Goal: Information Seeking & Learning: Understand process/instructions

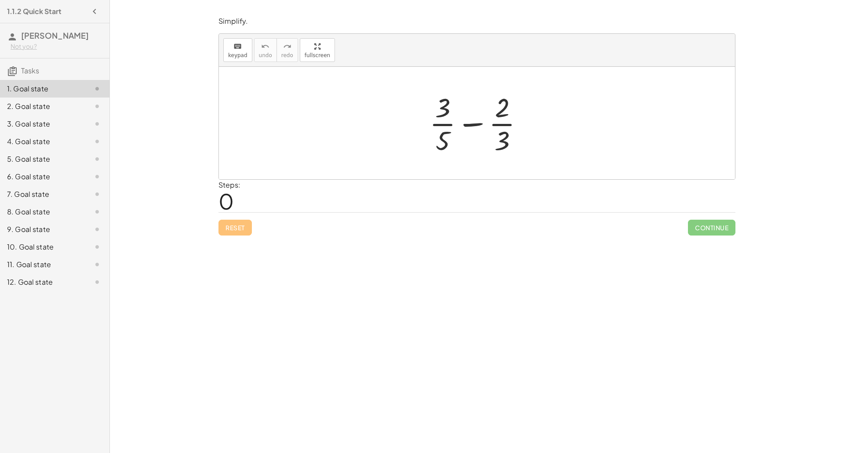
click at [469, 123] on div at bounding box center [480, 123] width 110 height 68
click at [444, 113] on div at bounding box center [480, 123] width 110 height 68
click at [447, 133] on div at bounding box center [480, 123] width 110 height 68
click at [504, 129] on div at bounding box center [480, 123] width 110 height 68
click at [504, 122] on div at bounding box center [480, 123] width 110 height 68
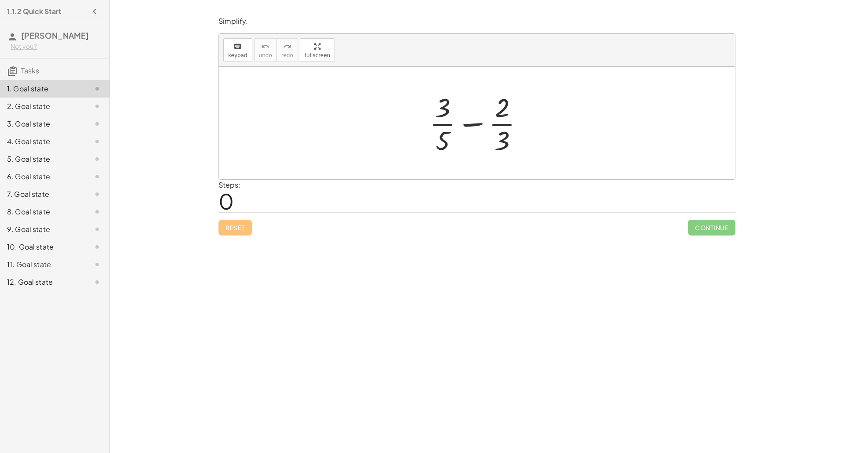
click at [469, 127] on div at bounding box center [480, 123] width 110 height 68
click at [446, 138] on div at bounding box center [480, 123] width 152 height 68
click at [442, 109] on div at bounding box center [480, 123] width 152 height 68
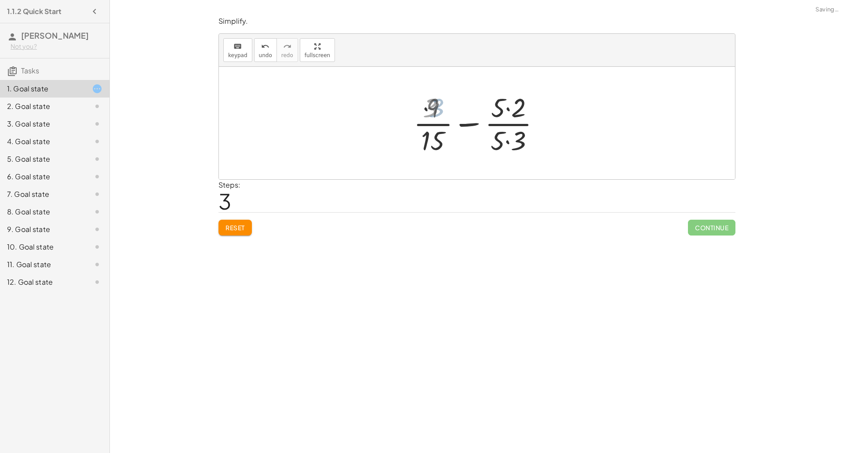
click at [512, 107] on div at bounding box center [480, 123] width 138 height 68
click at [510, 133] on div at bounding box center [480, 123] width 138 height 68
click at [468, 125] on div at bounding box center [480, 123] width 127 height 68
click at [473, 127] on div at bounding box center [479, 123] width 75 height 68
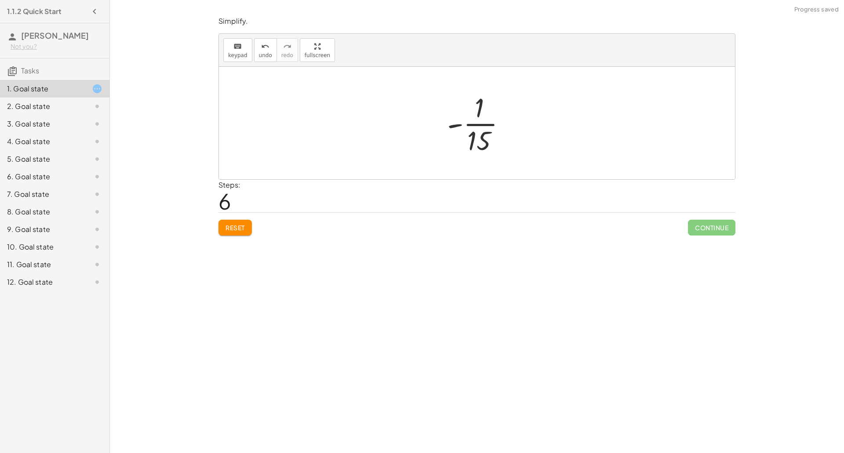
click at [459, 126] on div at bounding box center [479, 123] width 75 height 68
click at [459, 125] on div at bounding box center [479, 123] width 75 height 68
click at [472, 123] on div at bounding box center [479, 123] width 75 height 68
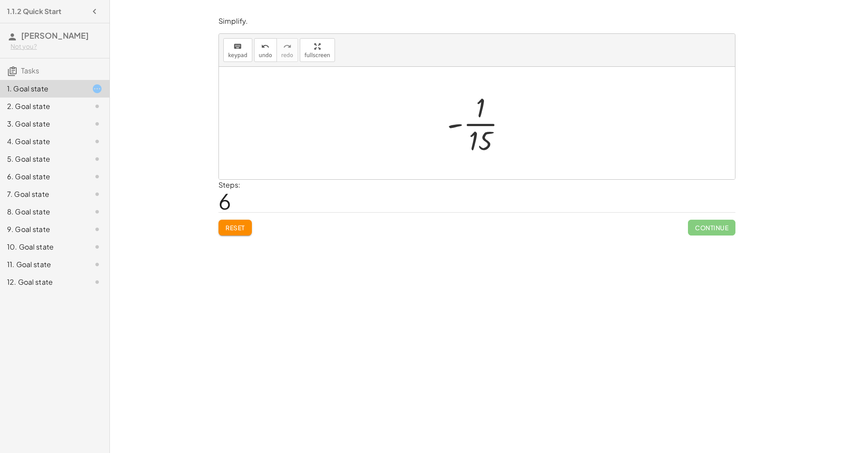
click at [472, 123] on div at bounding box center [479, 123] width 75 height 68
click at [469, 127] on div at bounding box center [479, 122] width 131 height 43
click at [450, 125] on div at bounding box center [479, 122] width 131 height 43
click at [454, 134] on div at bounding box center [479, 122] width 131 height 43
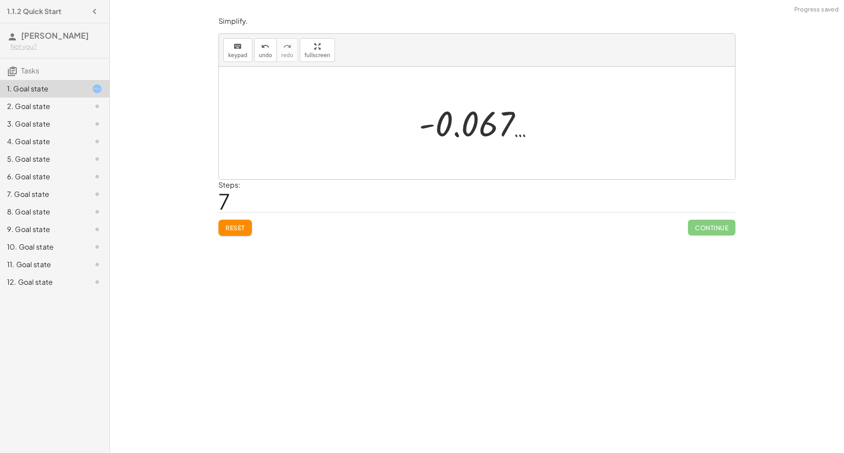
click at [454, 134] on div at bounding box center [479, 122] width 131 height 43
click at [429, 127] on div at bounding box center [479, 122] width 131 height 43
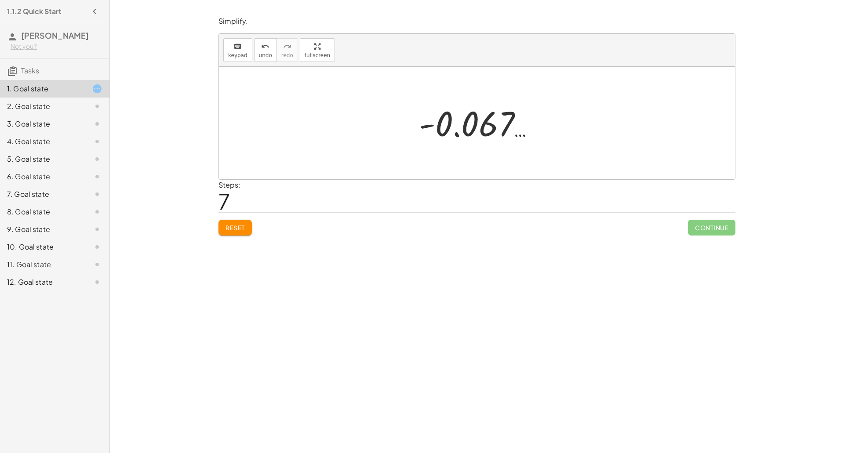
click at [429, 127] on div at bounding box center [479, 122] width 131 height 43
click at [237, 225] on span "Reset" at bounding box center [234, 228] width 19 height 8
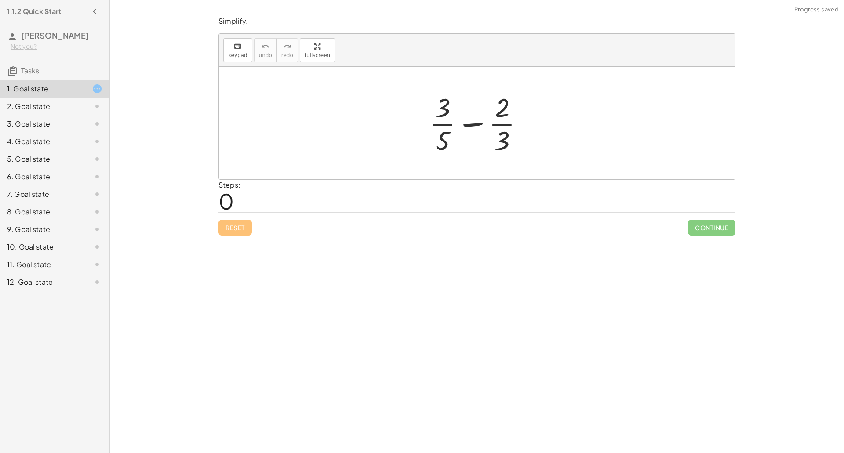
click at [467, 127] on div at bounding box center [480, 123] width 110 height 68
click at [467, 127] on div at bounding box center [480, 123] width 152 height 68
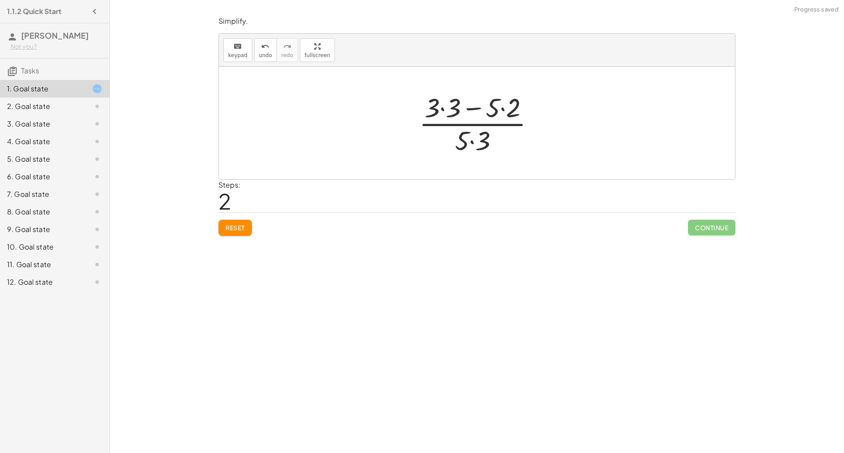
click at [470, 109] on div at bounding box center [479, 123] width 131 height 68
click at [502, 106] on div at bounding box center [479, 123] width 131 height 68
click at [451, 105] on div at bounding box center [479, 123] width 119 height 68
click at [468, 105] on div at bounding box center [479, 123] width 95 height 68
click at [479, 141] on div at bounding box center [480, 123] width 71 height 68
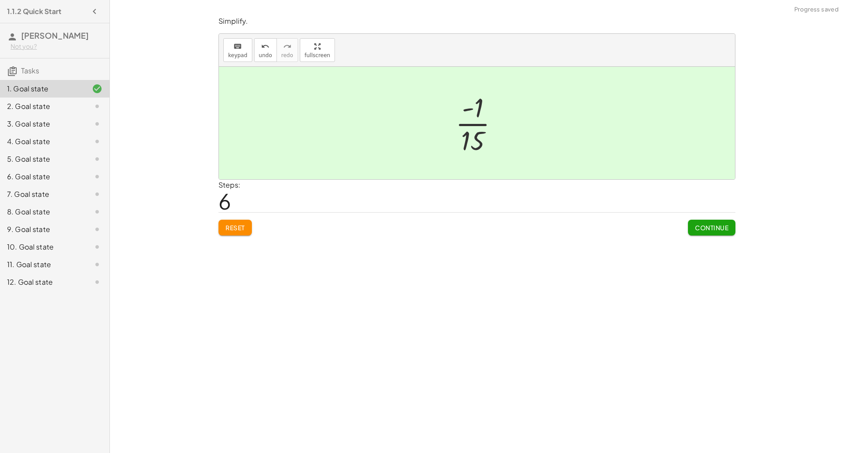
click at [695, 224] on span "Continue" at bounding box center [711, 228] width 33 height 8
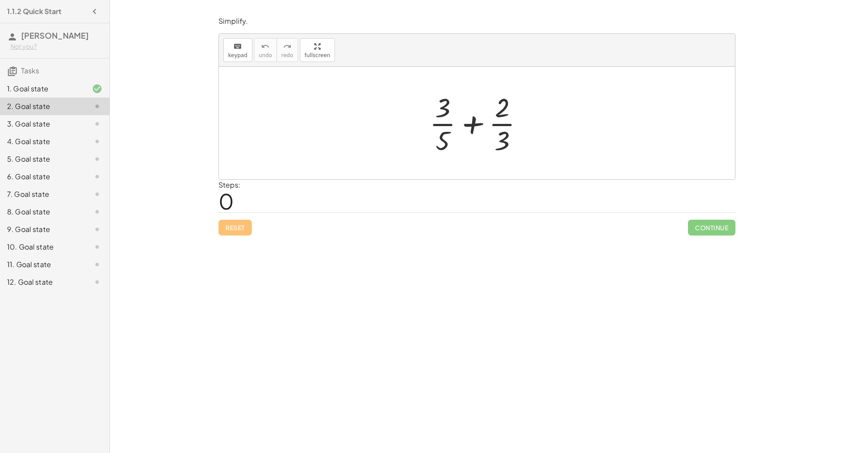
click at [62, 273] on div "10. Goal state" at bounding box center [54, 282] width 109 height 18
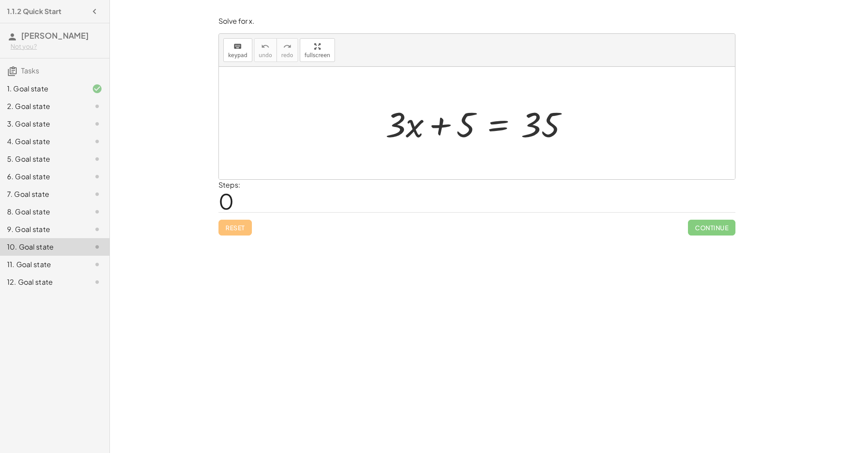
click at [502, 123] on div at bounding box center [480, 123] width 199 height 45
click at [445, 127] on div at bounding box center [480, 123] width 302 height 45
click at [569, 126] on div at bounding box center [531, 123] width 199 height 45
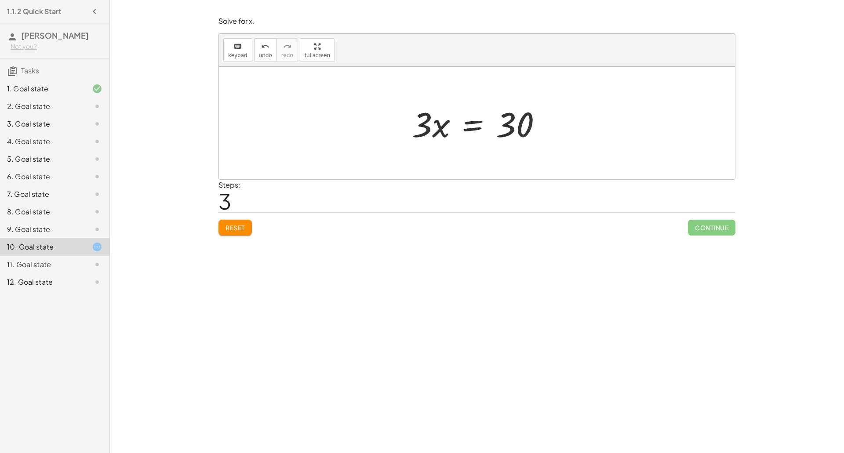
click at [463, 125] on div at bounding box center [479, 123] width 145 height 45
click at [435, 125] on div at bounding box center [479, 123] width 149 height 68
click at [524, 118] on div at bounding box center [487, 123] width 127 height 68
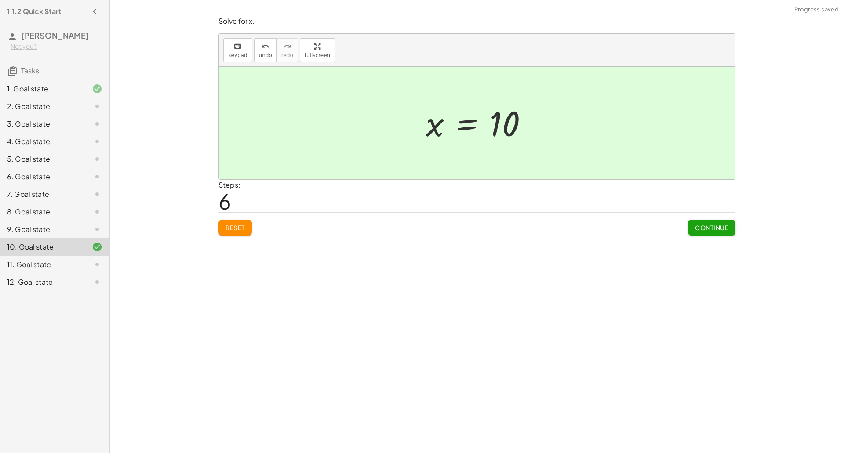
click at [700, 224] on span "Continue" at bounding box center [711, 228] width 33 height 8
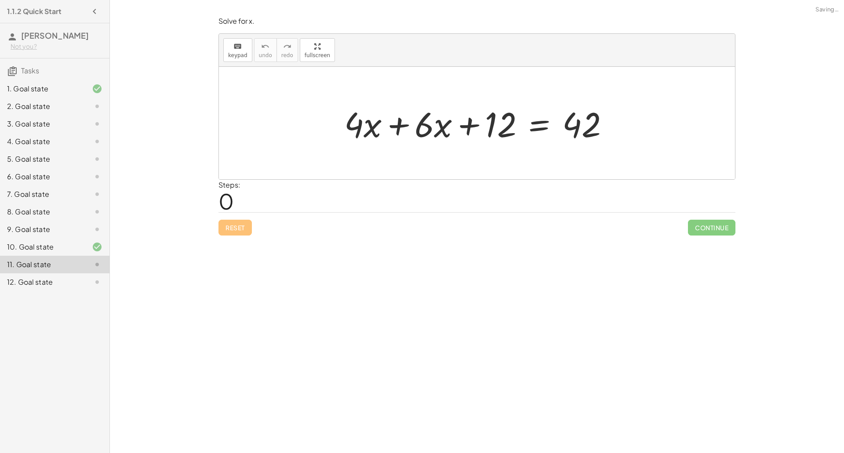
click at [411, 138] on div at bounding box center [480, 123] width 281 height 45
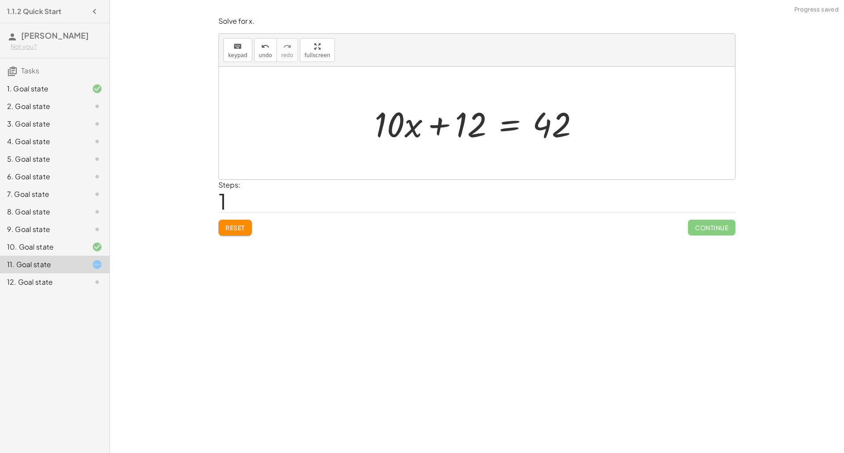
click at [509, 126] on div at bounding box center [480, 123] width 221 height 45
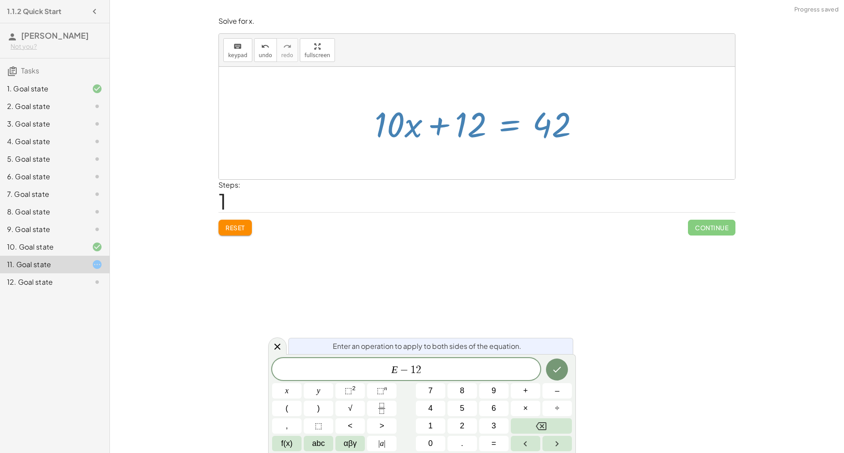
scroll to position [0, 0]
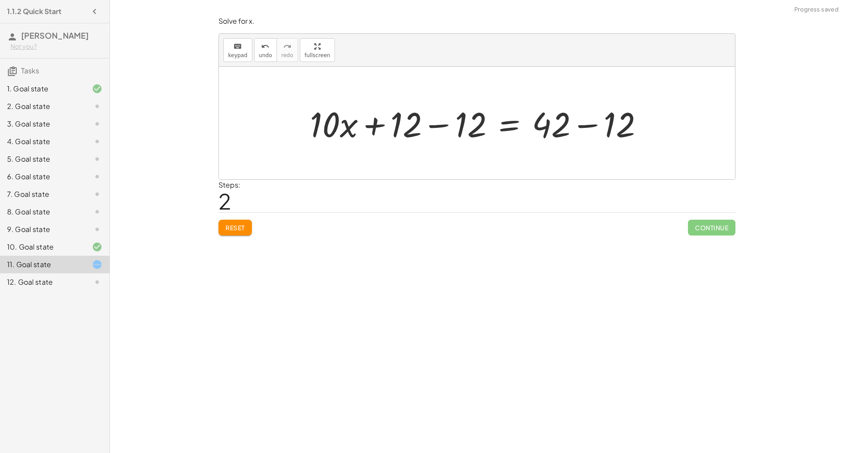
click at [461, 121] on div at bounding box center [479, 123] width 349 height 45
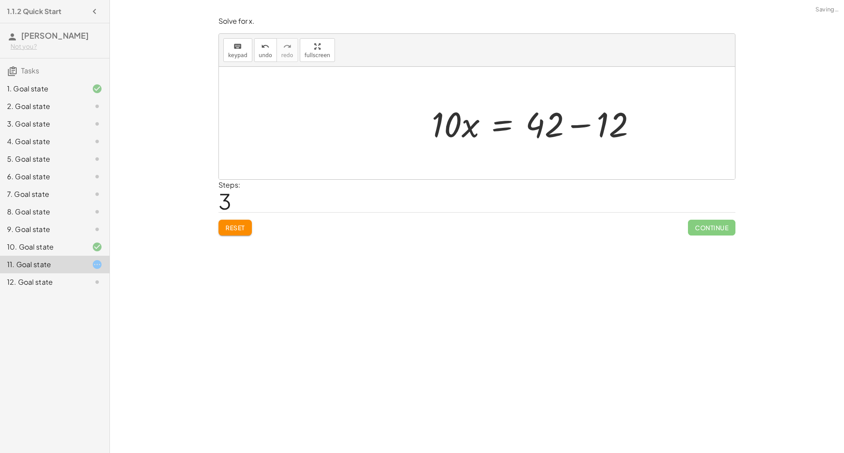
click at [577, 125] on div at bounding box center [537, 123] width 221 height 45
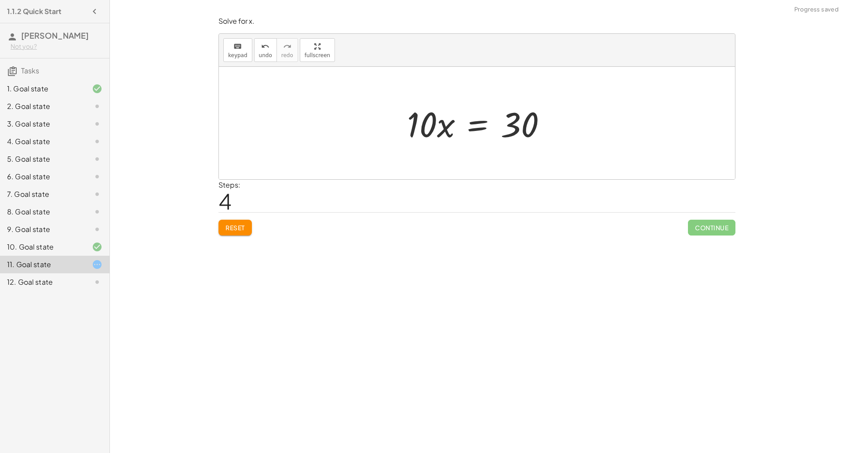
click at [479, 127] on div at bounding box center [479, 123] width 155 height 45
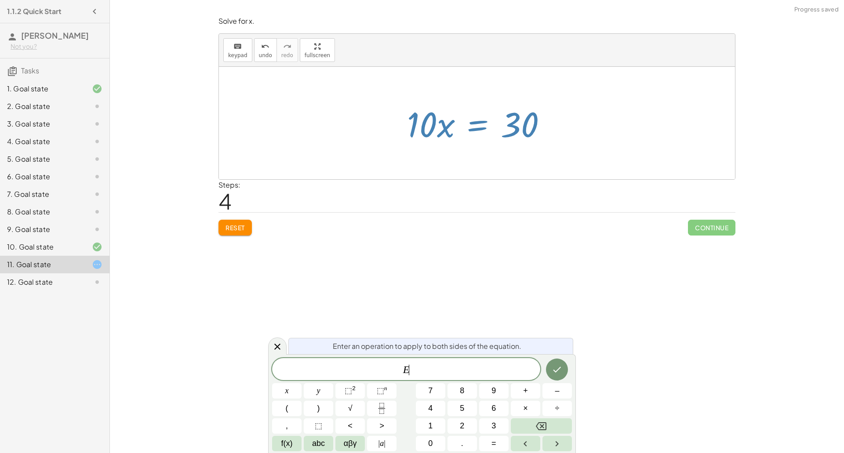
scroll to position [5, 0]
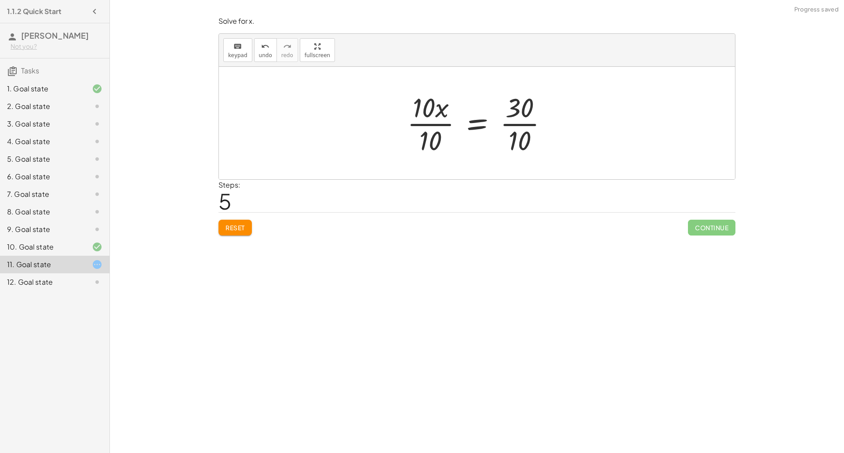
click at [439, 118] on div at bounding box center [480, 123] width 157 height 68
click at [514, 124] on div at bounding box center [480, 123] width 157 height 68
click at [432, 126] on div at bounding box center [470, 123] width 137 height 68
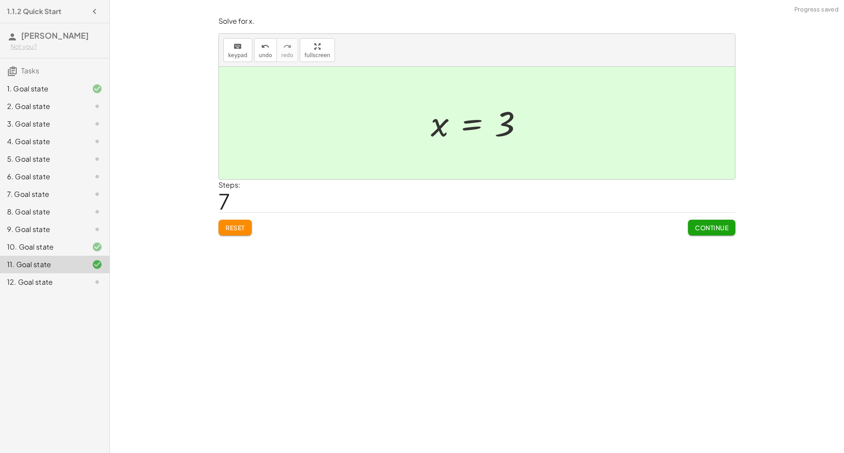
click at [696, 228] on span "Continue" at bounding box center [711, 228] width 33 height 8
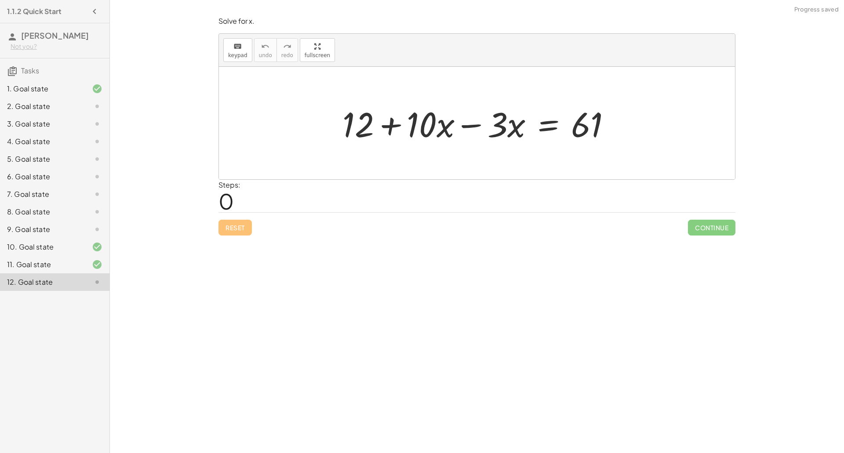
click at [467, 122] on div at bounding box center [480, 123] width 285 height 45
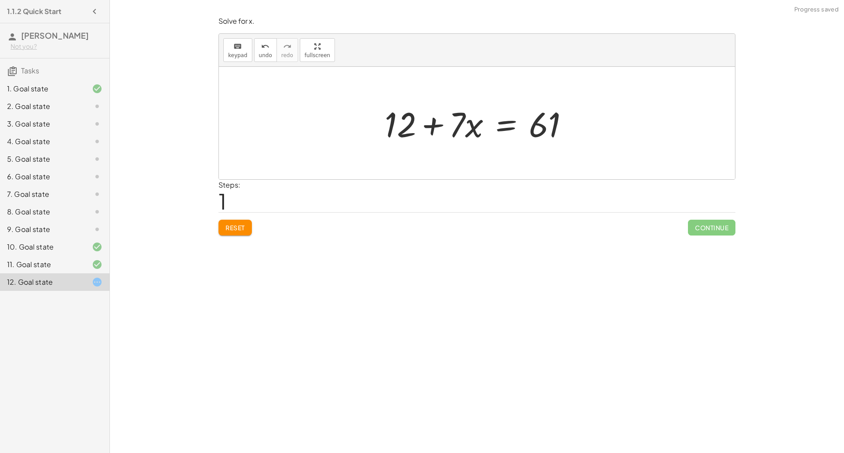
click at [503, 127] on div at bounding box center [480, 123] width 200 height 45
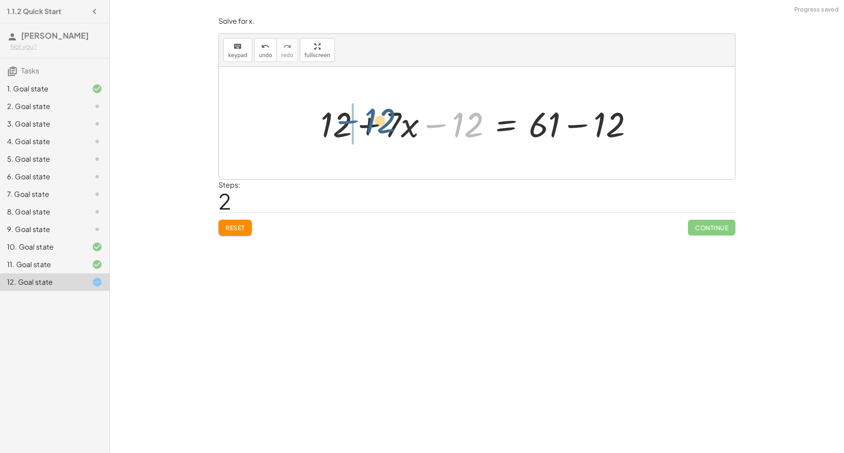
drag, startPoint x: 442, startPoint y: 140, endPoint x: 356, endPoint y: 137, distance: 86.6
click at [356, 137] on div at bounding box center [480, 123] width 329 height 45
click at [369, 124] on div at bounding box center [480, 123] width 329 height 45
click at [583, 130] on div at bounding box center [544, 123] width 200 height 45
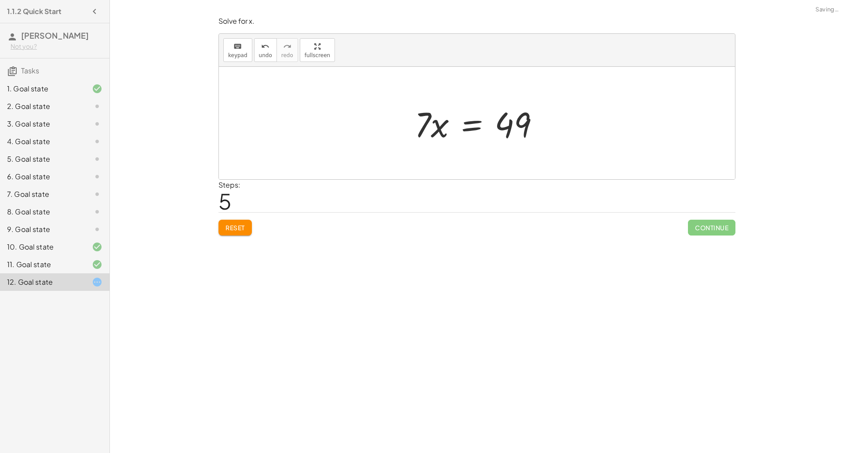
click at [461, 124] on div at bounding box center [480, 123] width 141 height 45
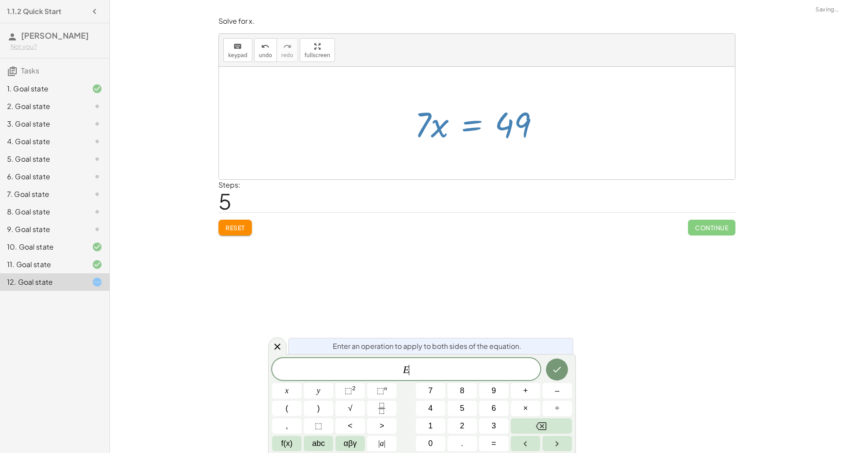
scroll to position [7, 0]
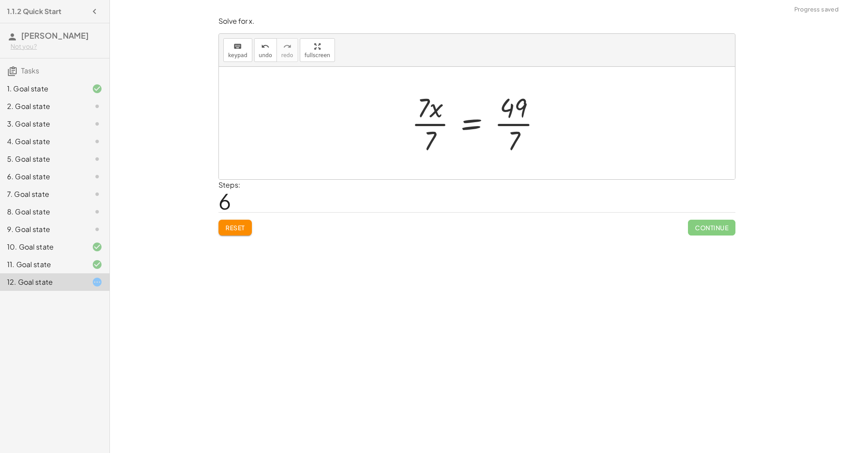
click at [515, 120] on div at bounding box center [480, 123] width 146 height 68
click at [435, 125] on div at bounding box center [468, 123] width 123 height 68
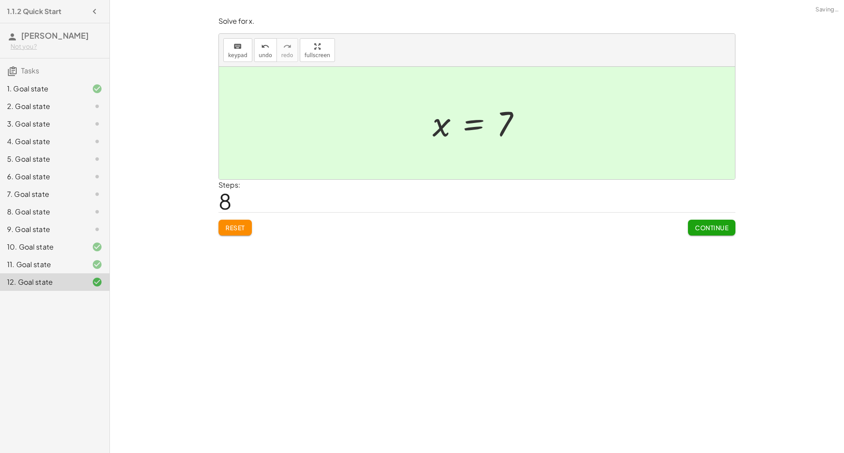
click at [695, 234] on button "Continue" at bounding box center [711, 228] width 47 height 16
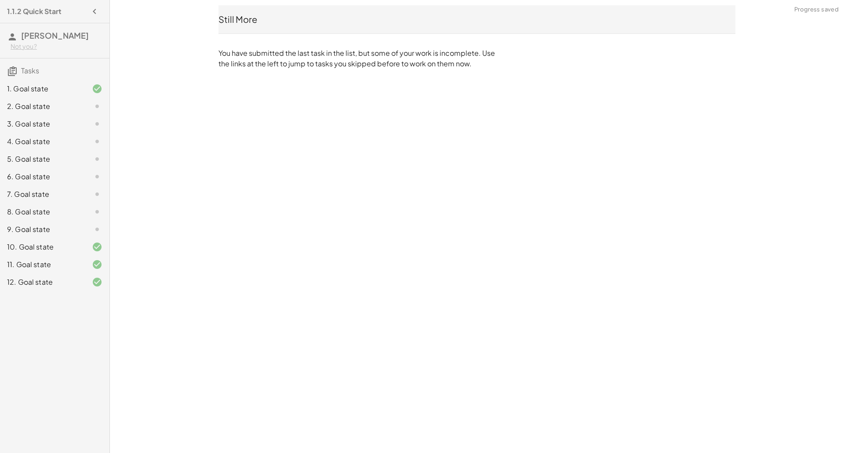
click at [91, 112] on div at bounding box center [90, 106] width 25 height 11
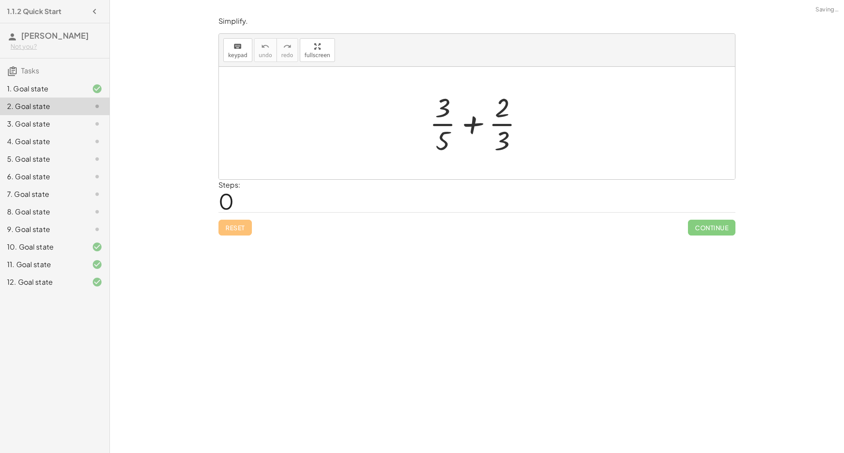
click at [502, 132] on div at bounding box center [480, 123] width 110 height 68
click at [435, 122] on div at bounding box center [480, 123] width 110 height 68
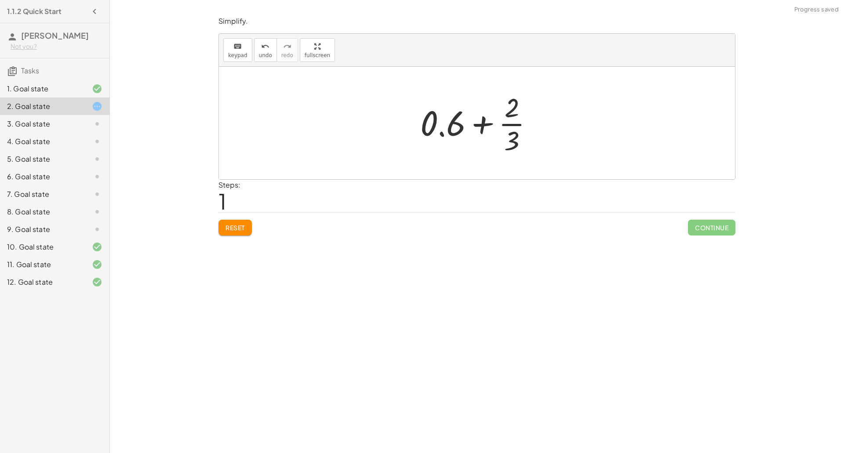
click at [448, 130] on div at bounding box center [480, 123] width 129 height 68
click at [242, 224] on span "Reset" at bounding box center [234, 228] width 19 height 8
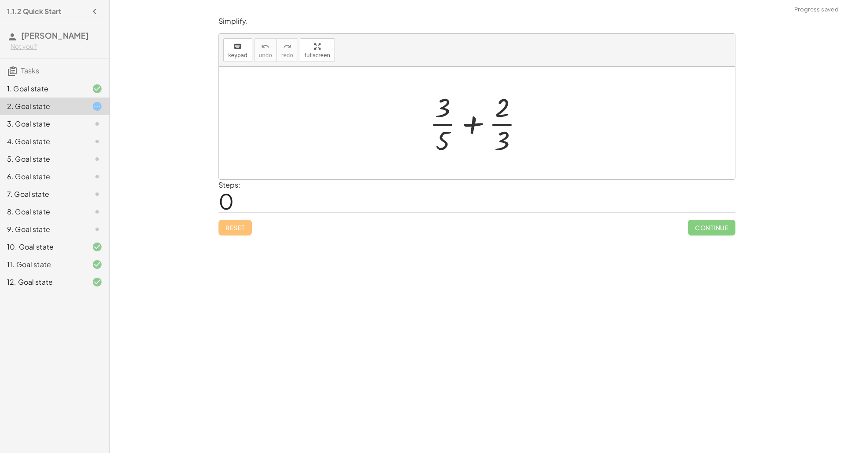
click at [471, 123] on div at bounding box center [480, 123] width 110 height 68
click at [439, 111] on div at bounding box center [480, 123] width 152 height 68
click at [440, 146] on div at bounding box center [480, 123] width 151 height 68
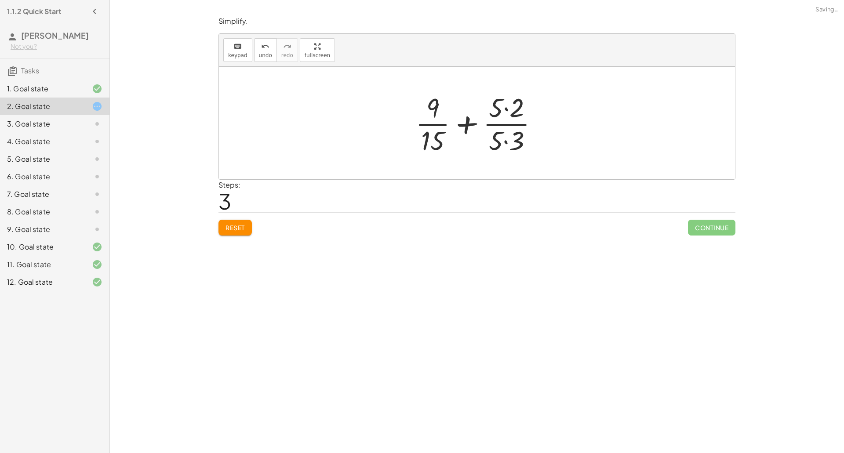
click at [497, 111] on div at bounding box center [480, 123] width 138 height 68
click at [506, 141] on div at bounding box center [480, 123] width 138 height 68
click at [507, 109] on div at bounding box center [480, 123] width 138 height 68
click at [476, 123] on div at bounding box center [480, 123] width 127 height 68
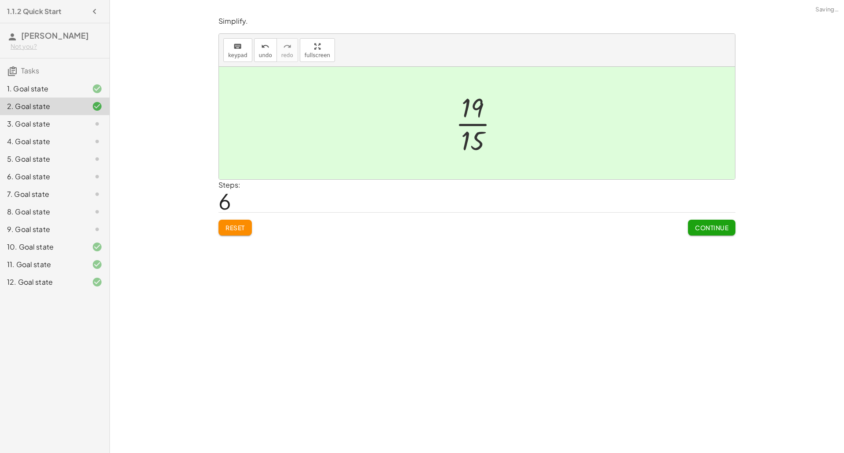
click at [728, 225] on button "Continue" at bounding box center [711, 228] width 47 height 16
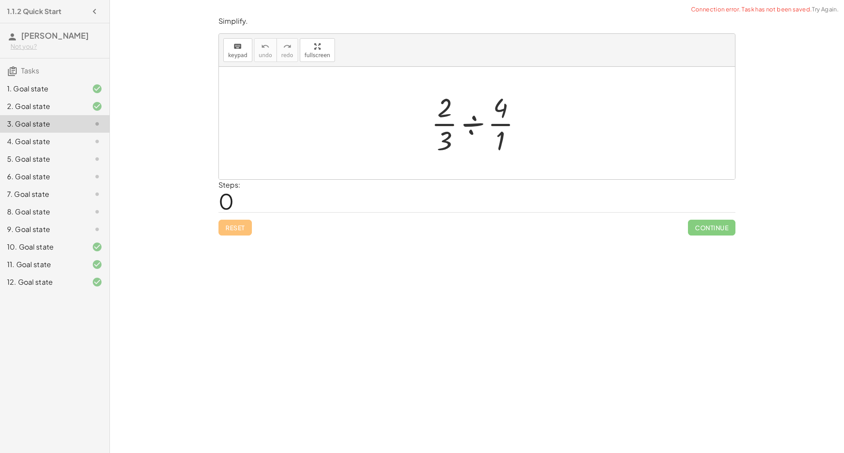
click at [473, 126] on div at bounding box center [480, 123] width 106 height 68
click at [473, 126] on div at bounding box center [480, 123] width 85 height 68
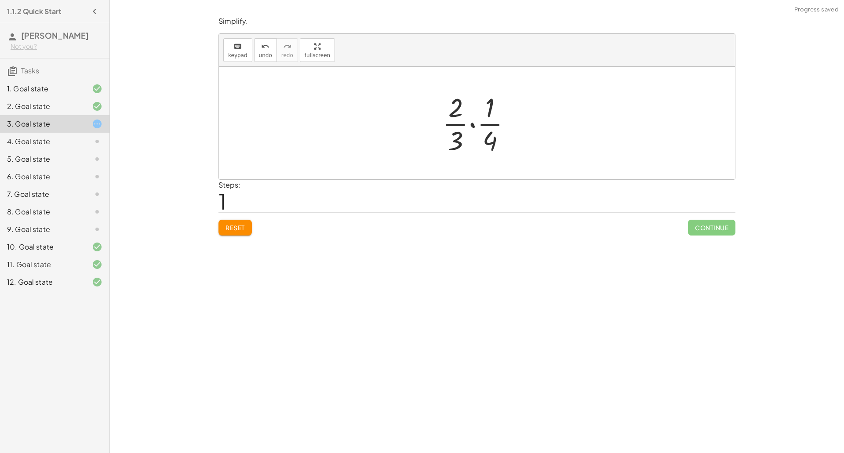
click at [452, 106] on div at bounding box center [480, 123] width 85 height 68
click at [473, 124] on div at bounding box center [480, 123] width 85 height 68
click at [478, 146] on div at bounding box center [480, 123] width 72 height 68
click at [471, 129] on div at bounding box center [479, 123] width 59 height 68
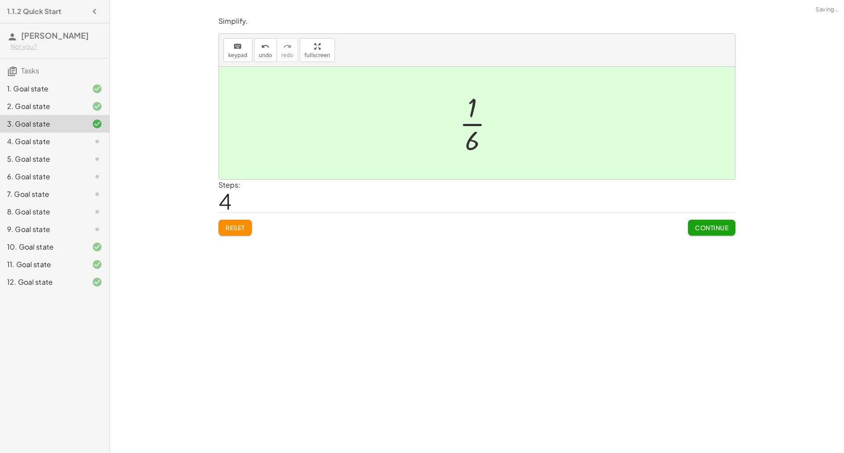
click at [717, 227] on span "Continue" at bounding box center [711, 228] width 33 height 8
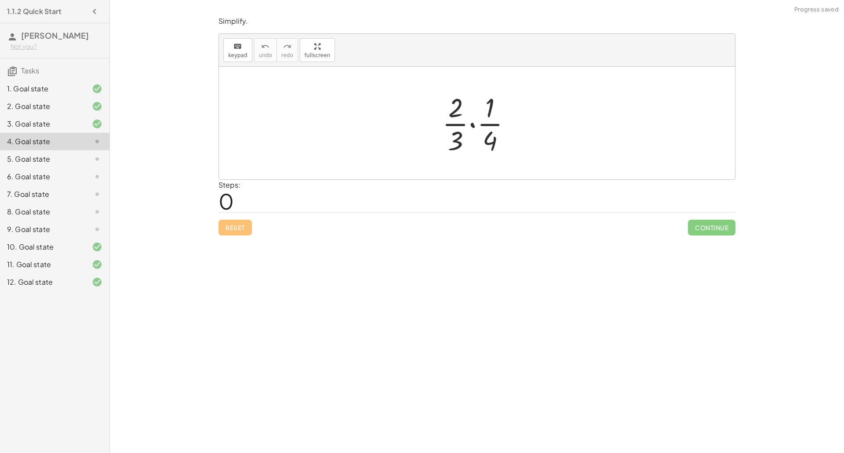
click at [473, 123] on div at bounding box center [480, 123] width 85 height 68
click at [472, 104] on div at bounding box center [480, 123] width 72 height 68
click at [479, 149] on div at bounding box center [480, 123] width 72 height 68
click at [475, 132] on div at bounding box center [479, 123] width 59 height 68
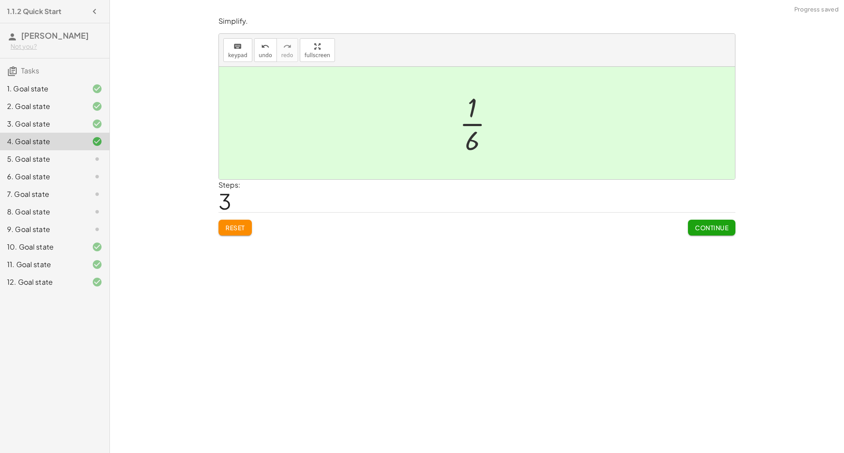
click at [710, 231] on span "Continue" at bounding box center [711, 228] width 33 height 8
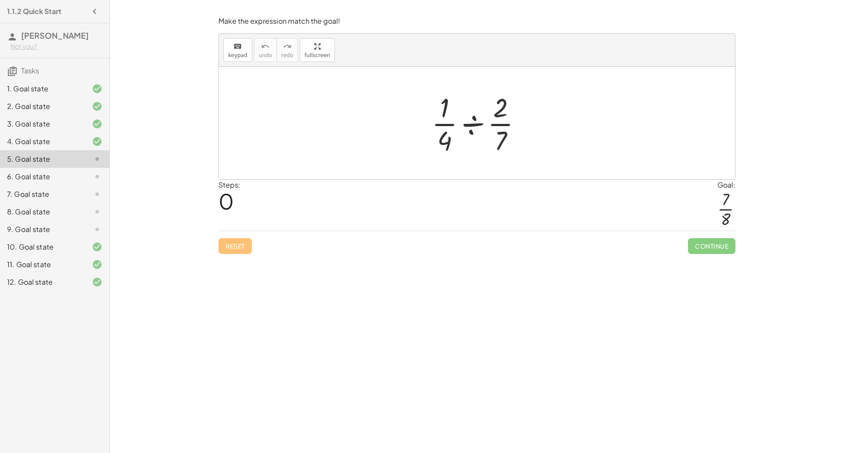
click at [472, 131] on div at bounding box center [480, 123] width 106 height 68
click at [472, 131] on div at bounding box center [480, 123] width 84 height 68
click at [485, 109] on div at bounding box center [480, 123] width 84 height 68
click at [473, 126] on div at bounding box center [480, 123] width 84 height 68
click at [471, 142] on div at bounding box center [480, 123] width 71 height 68
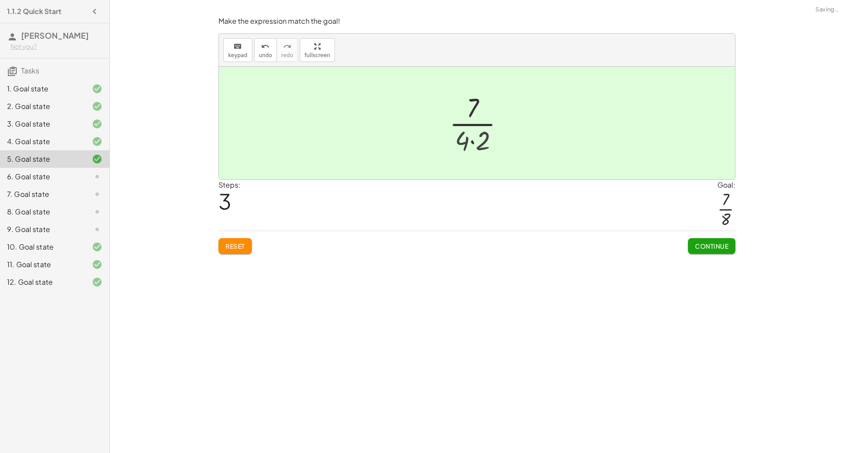
click at [471, 142] on div at bounding box center [479, 123] width 51 height 68
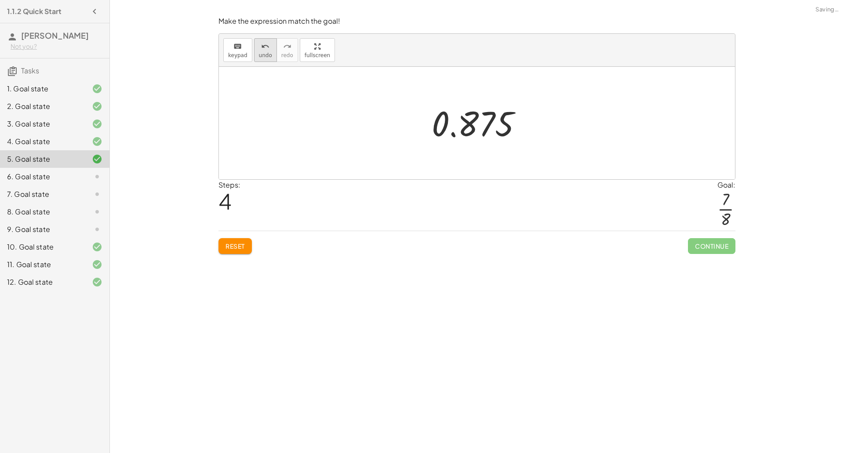
click at [259, 55] on span "undo" at bounding box center [265, 55] width 13 height 6
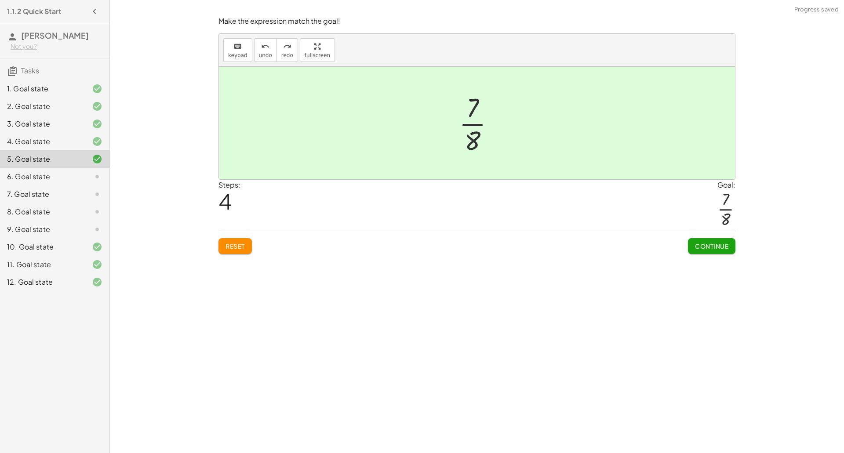
click at [700, 244] on span "Continue" at bounding box center [711, 246] width 33 height 8
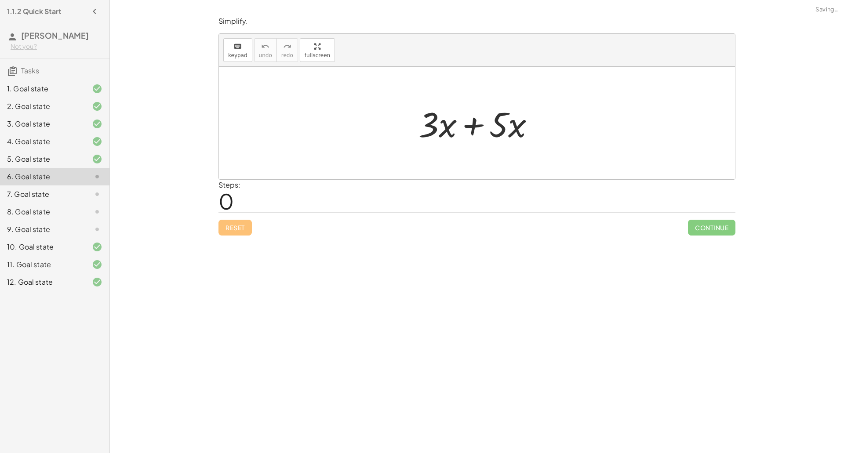
click at [475, 130] on div at bounding box center [480, 123] width 132 height 45
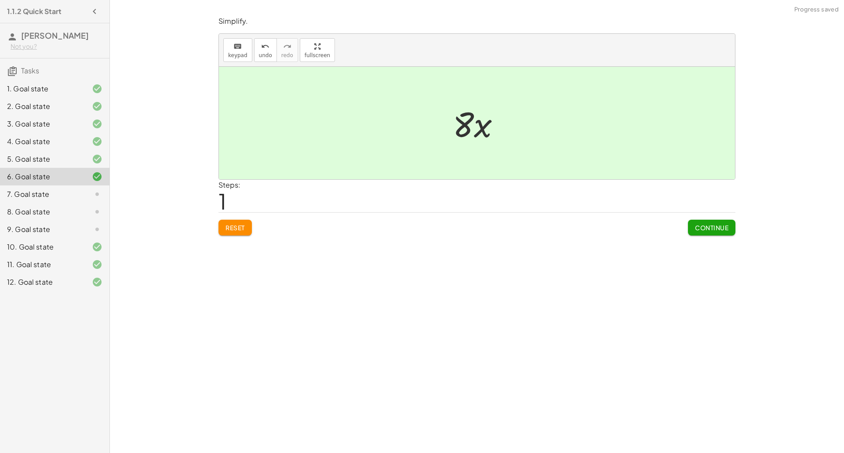
click at [726, 226] on span "Continue" at bounding box center [711, 228] width 33 height 8
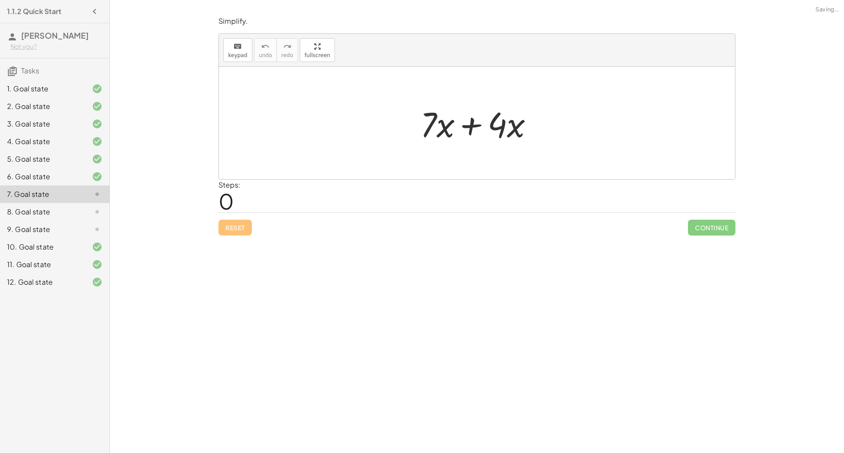
click at [467, 125] on div at bounding box center [480, 123] width 129 height 45
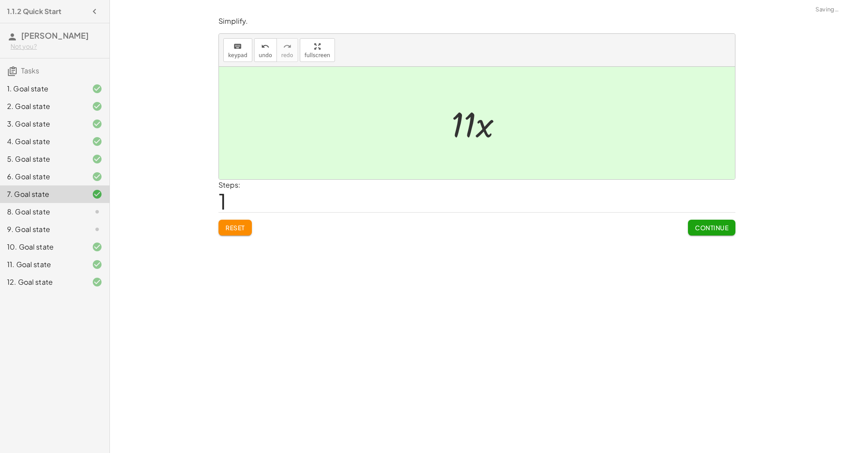
click at [721, 220] on button "Continue" at bounding box center [711, 228] width 47 height 16
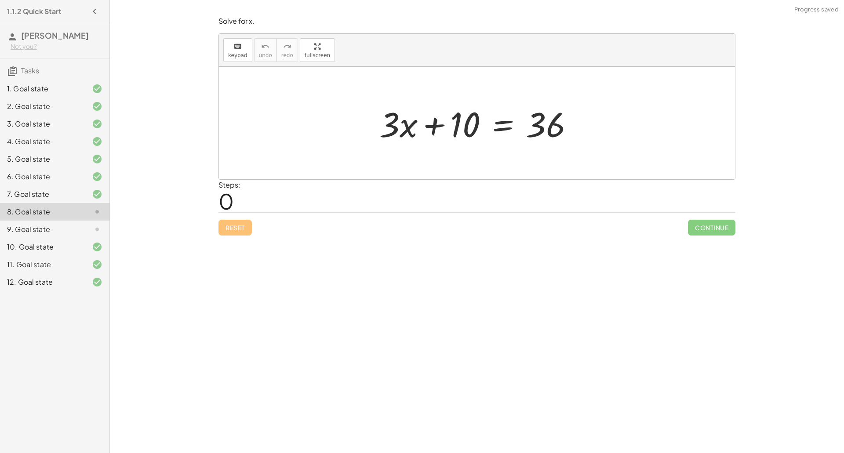
click at [497, 126] on div at bounding box center [480, 123] width 210 height 45
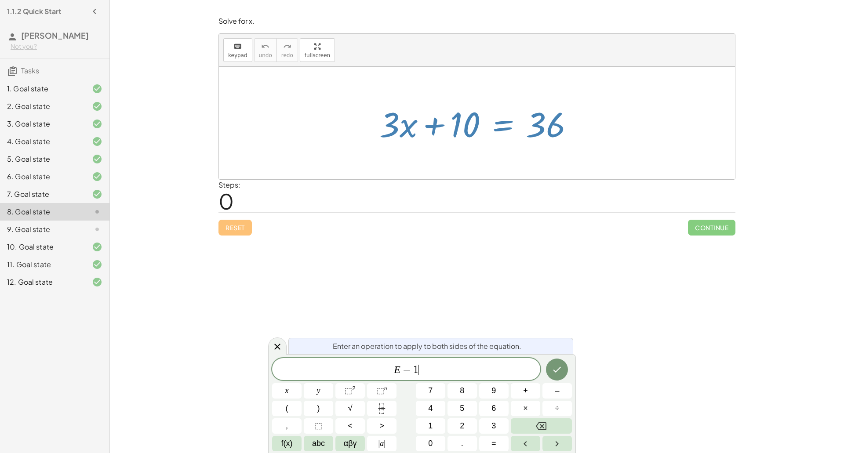
scroll to position [10, 0]
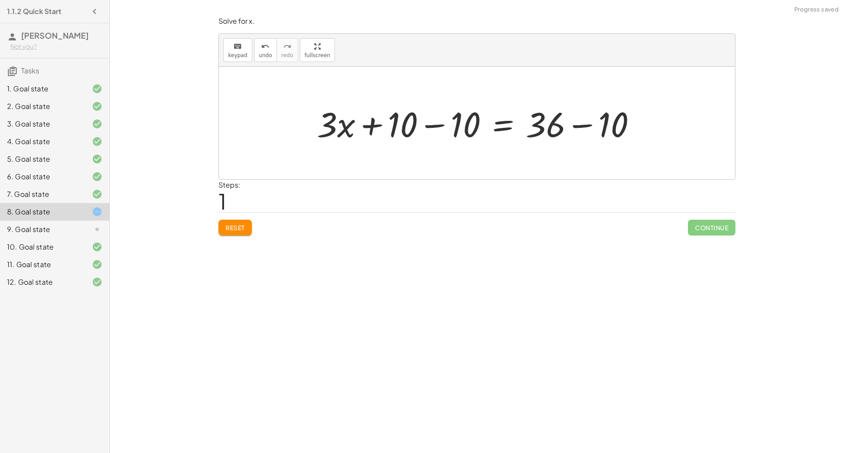
click at [437, 120] on div at bounding box center [479, 123] width 335 height 45
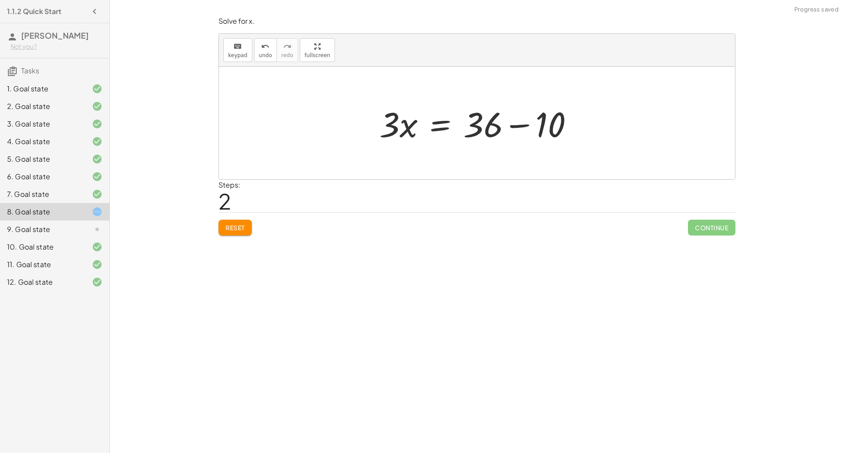
click at [521, 122] on div at bounding box center [480, 123] width 210 height 45
click at [467, 130] on div at bounding box center [479, 123] width 147 height 45
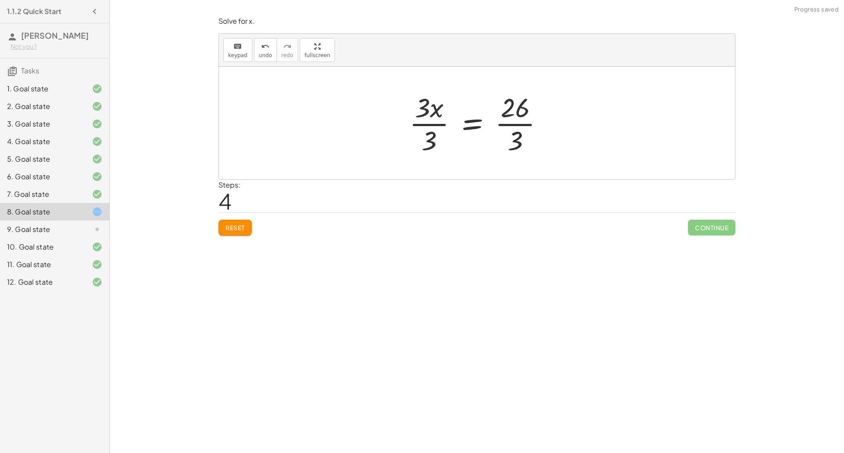
click at [445, 123] on div at bounding box center [480, 123] width 150 height 68
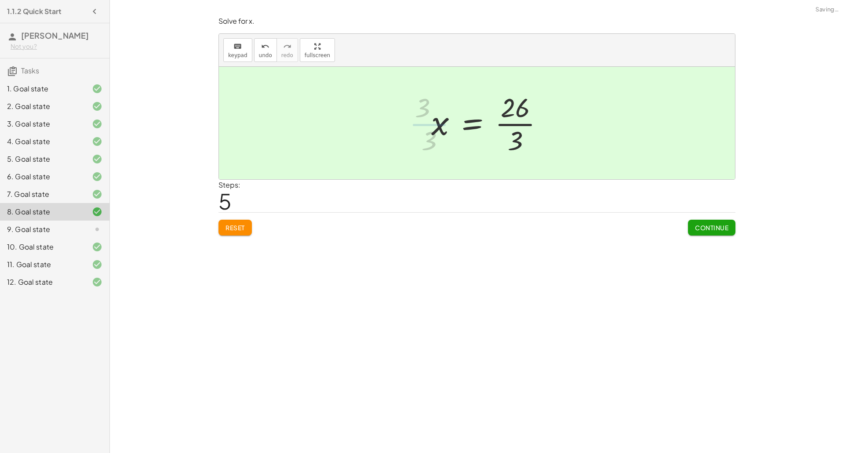
click at [514, 121] on div at bounding box center [491, 123] width 128 height 68
click at [717, 224] on span "Continue" at bounding box center [711, 228] width 33 height 8
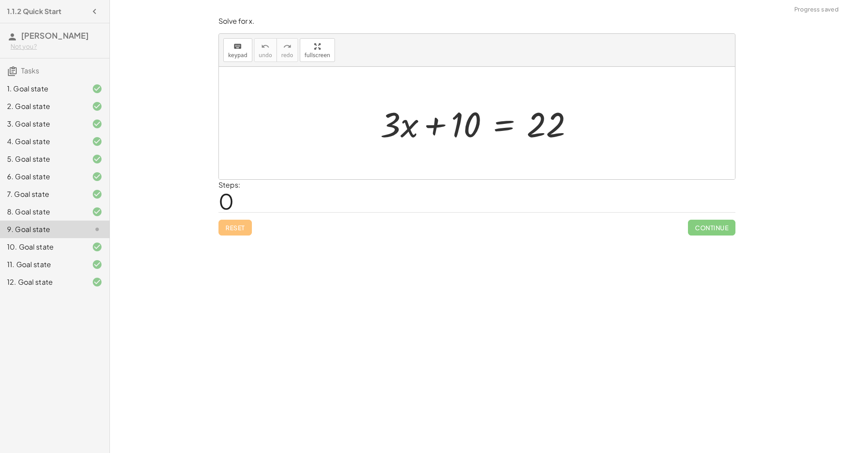
click at [491, 127] on div at bounding box center [480, 123] width 209 height 45
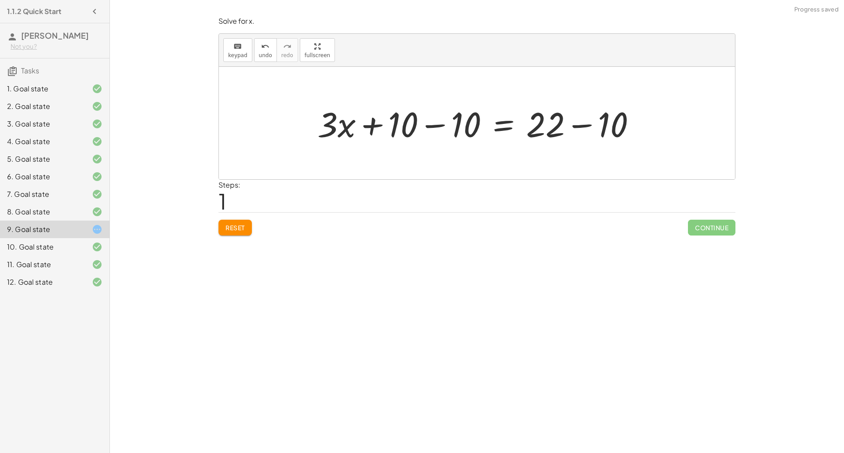
click at [436, 125] on div at bounding box center [480, 123] width 334 height 45
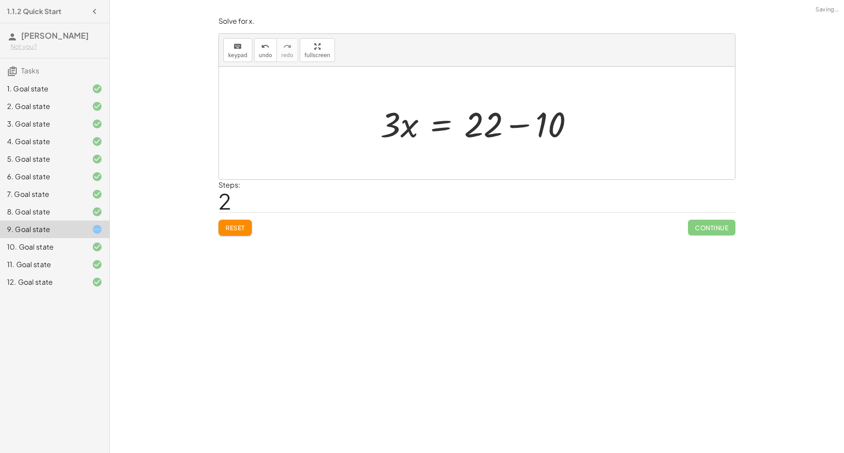
click at [529, 124] on div at bounding box center [480, 123] width 209 height 45
click at [460, 127] on div at bounding box center [479, 123] width 139 height 45
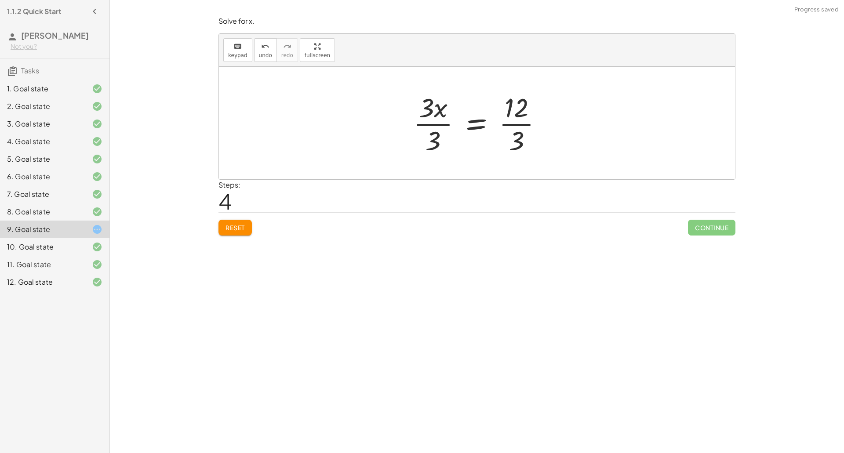
click at [434, 117] on div at bounding box center [481, 123] width 145 height 68
click at [522, 123] on div at bounding box center [491, 123] width 123 height 68
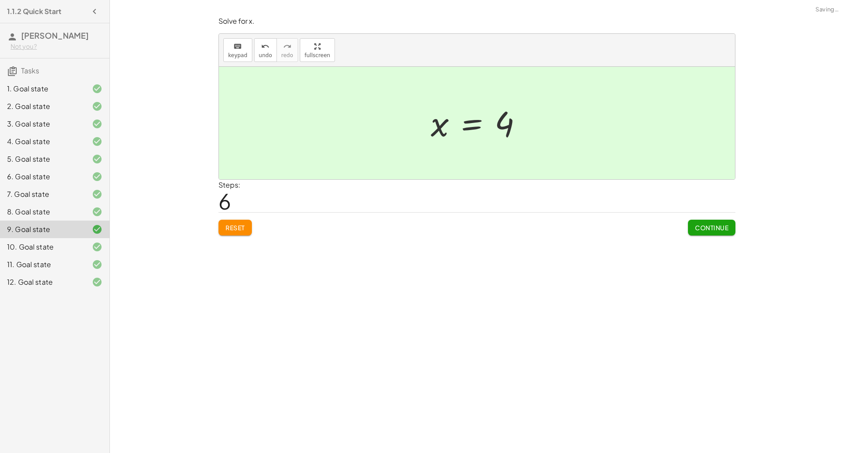
click at [712, 225] on span "Continue" at bounding box center [711, 228] width 33 height 8
